Goal: Go to known website: Go to known website

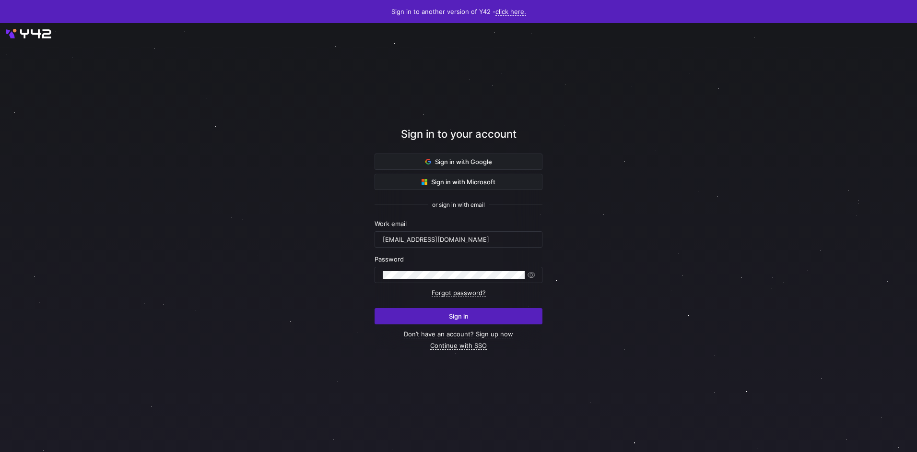
click at [654, 130] on div at bounding box center [458, 238] width 831 height 398
